Goal: Find specific page/section: Find specific page/section

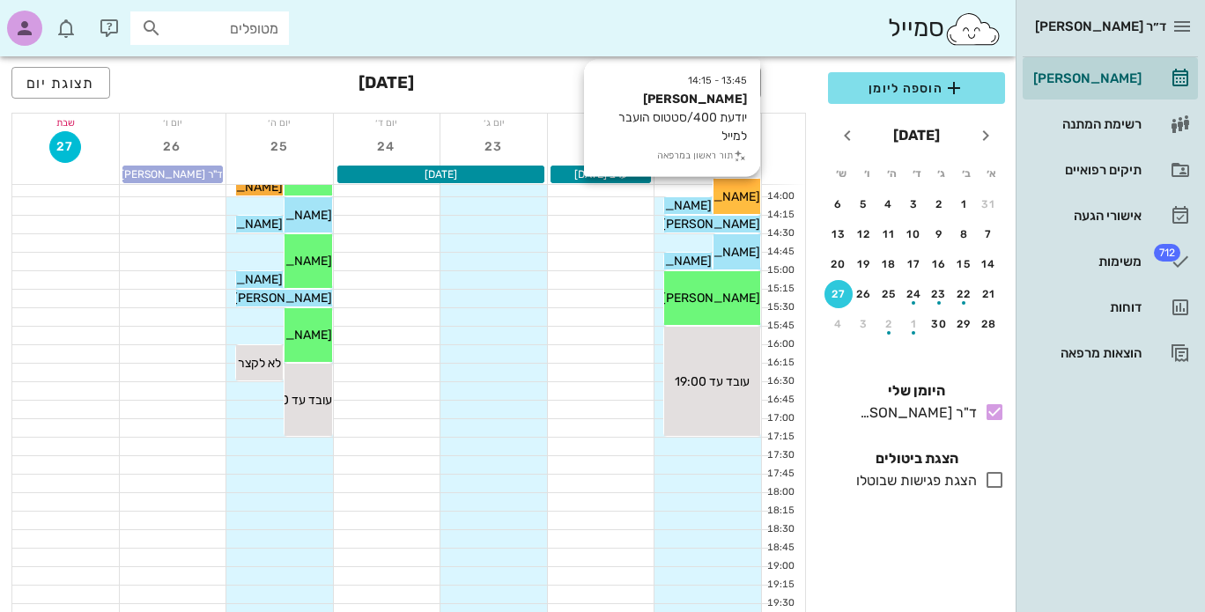
scroll to position [478, 0]
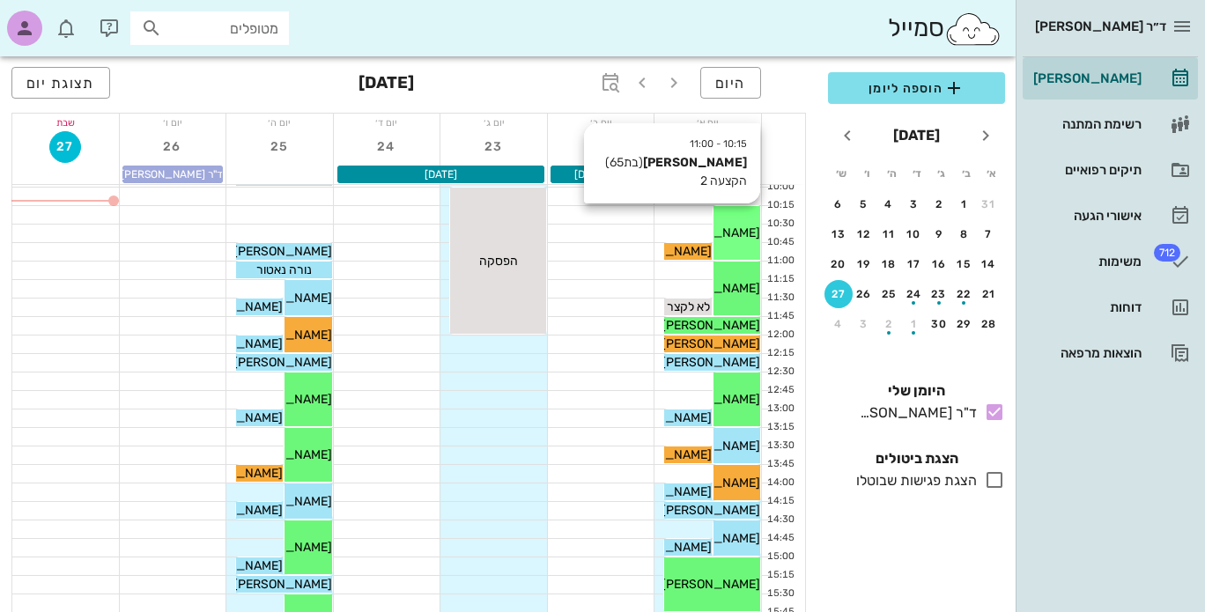
scroll to position [203, 0]
click at [747, 239] on span "[PERSON_NAME]" at bounding box center [710, 232] width 99 height 15
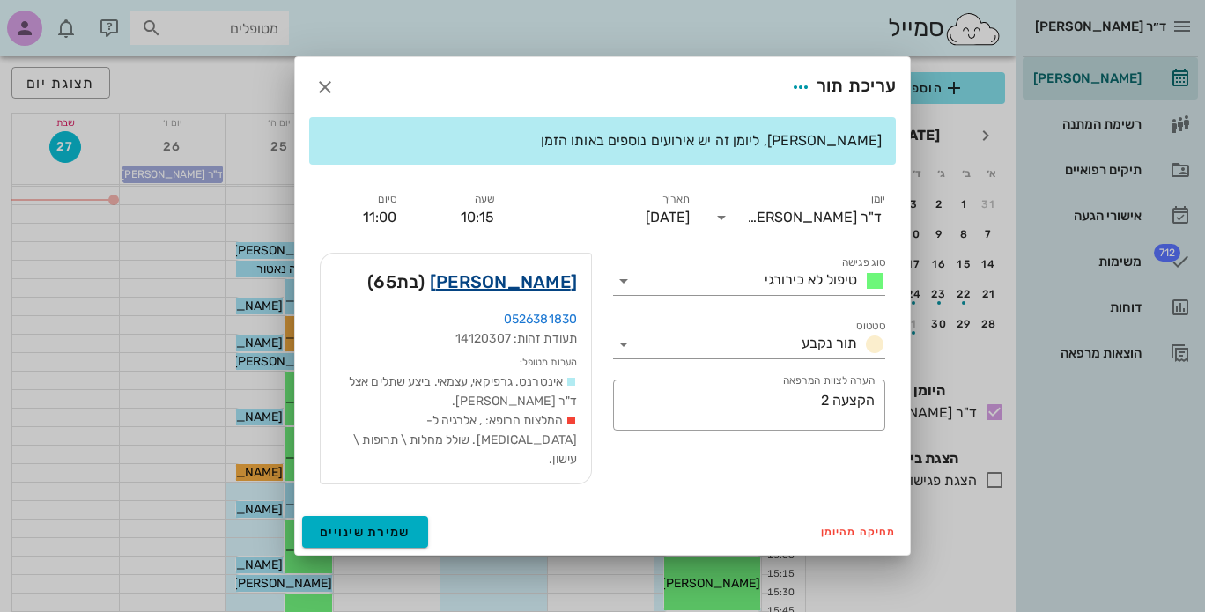
click at [555, 286] on link "[PERSON_NAME]" at bounding box center [503, 282] width 147 height 28
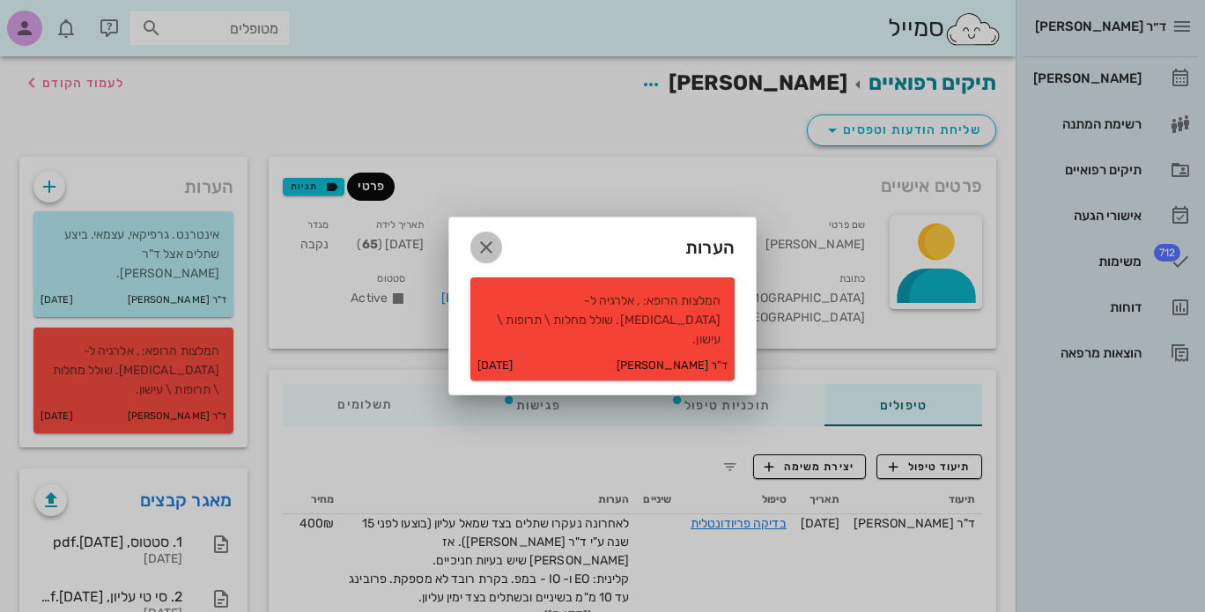
click at [476, 253] on icon "button" at bounding box center [486, 247] width 21 height 21
